Goal: Transaction & Acquisition: Purchase product/service

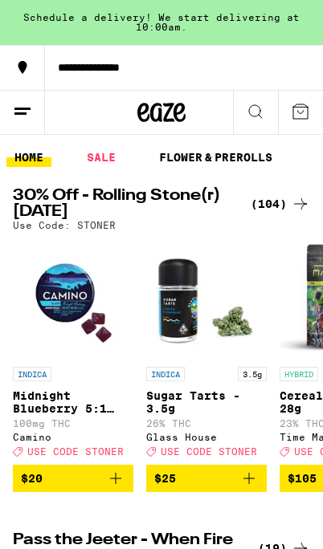
click at [26, 103] on icon at bounding box center [22, 111] width 19 height 19
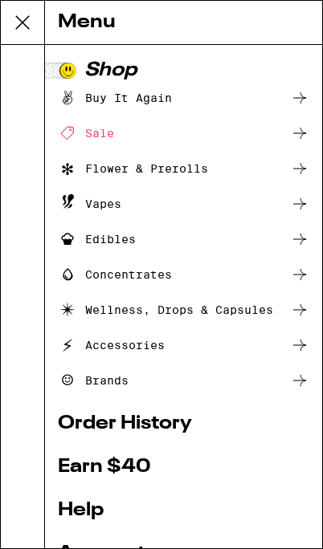
click at [104, 139] on div "Sale" at bounding box center [86, 133] width 56 height 19
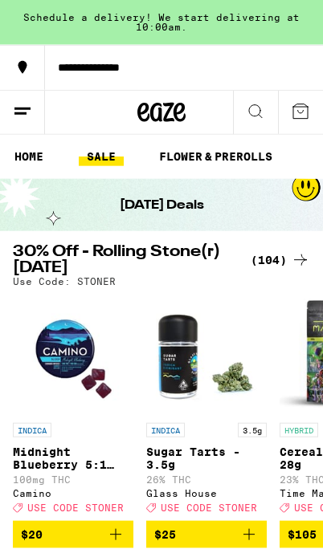
scroll to position [3, 0]
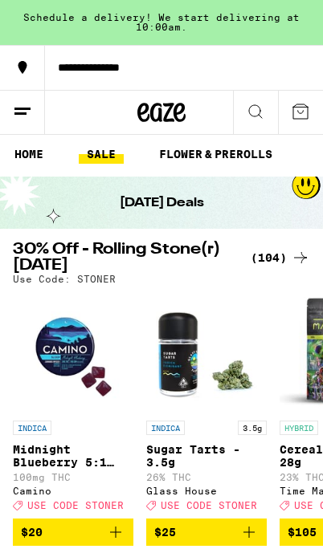
click at [282, 260] on div "(104)" at bounding box center [280, 257] width 59 height 19
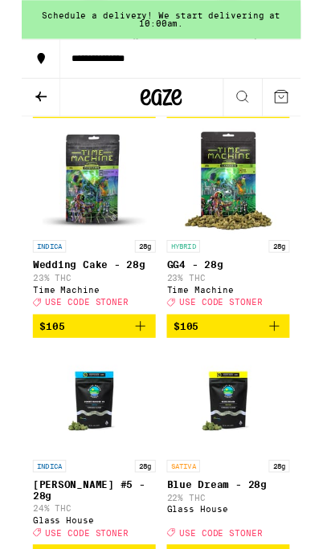
scroll to position [13447, 0]
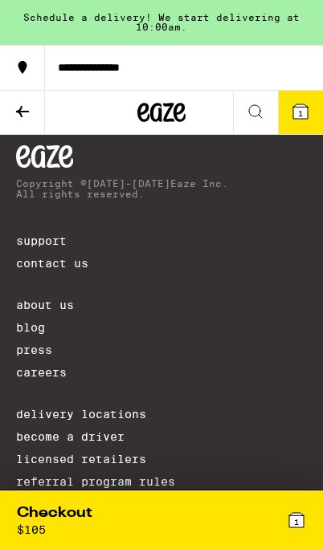
click at [293, 520] on icon at bounding box center [296, 520] width 14 height 14
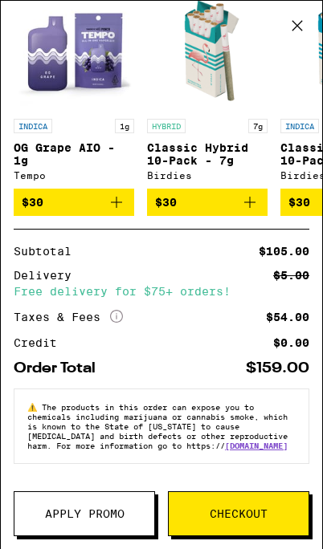
scroll to position [242, 0]
click at [296, 27] on icon at bounding box center [297, 26] width 10 height 10
